Goal: Transaction & Acquisition: Purchase product/service

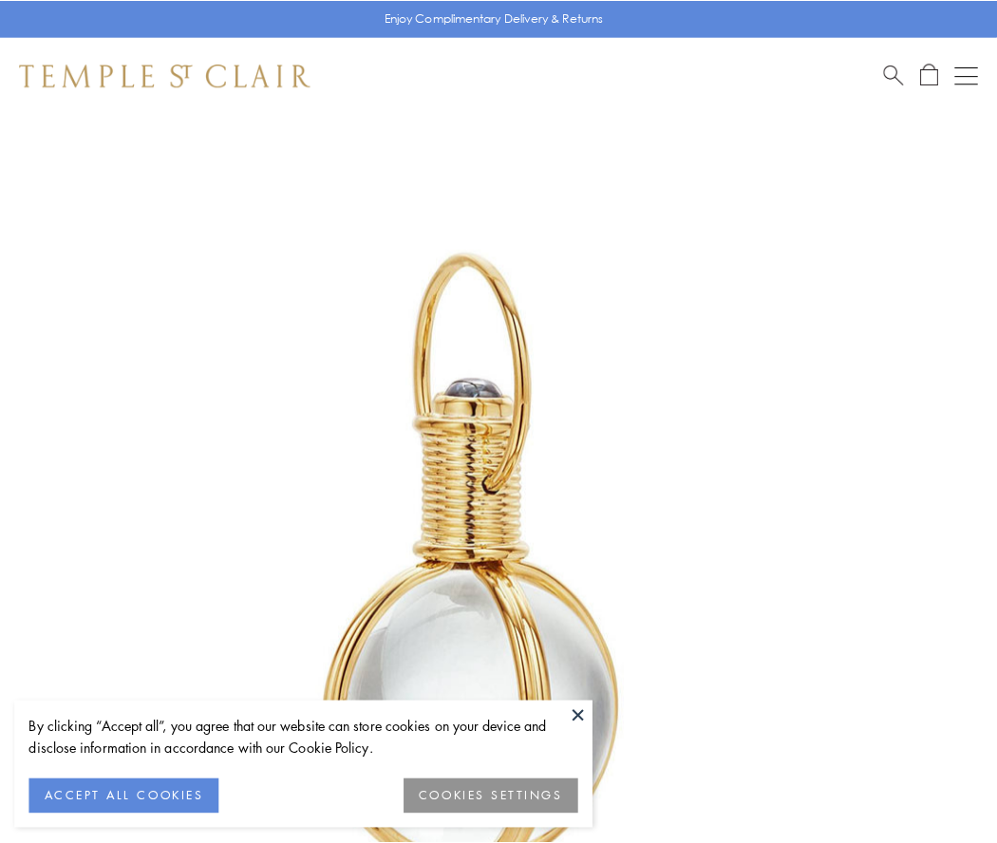
scroll to position [495, 0]
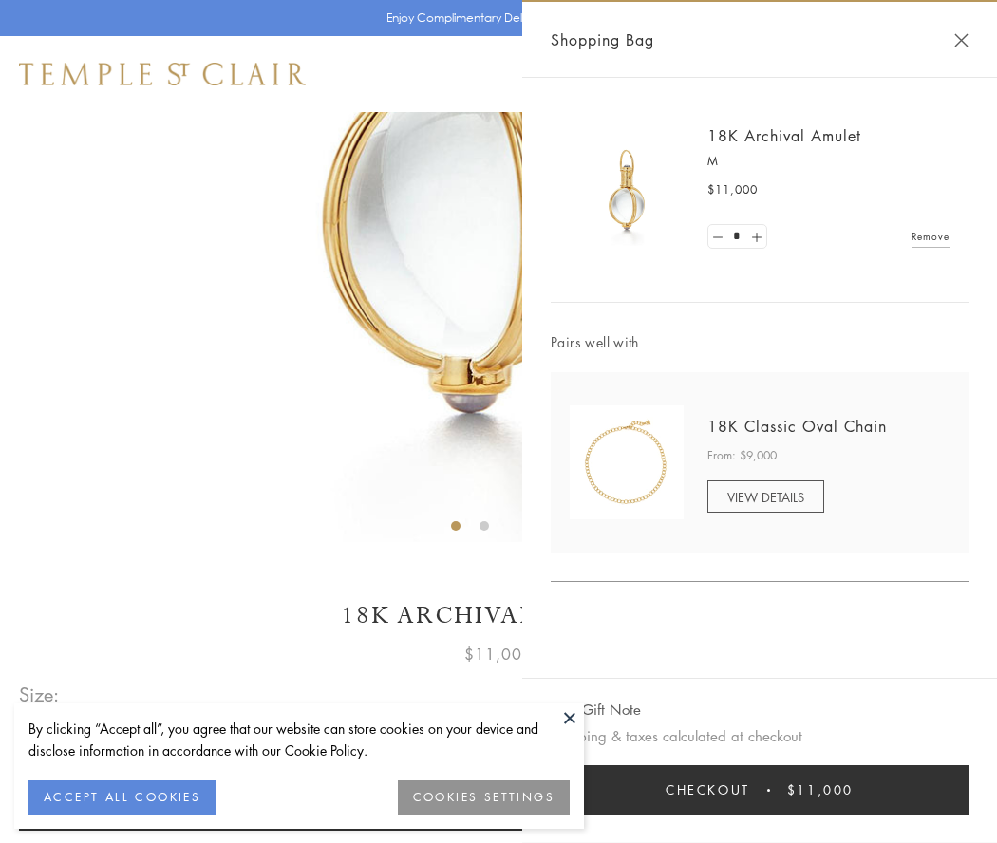
click at [759, 790] on button "Checkout $11,000" at bounding box center [760, 789] width 418 height 49
